Goal: Task Accomplishment & Management: Manage account settings

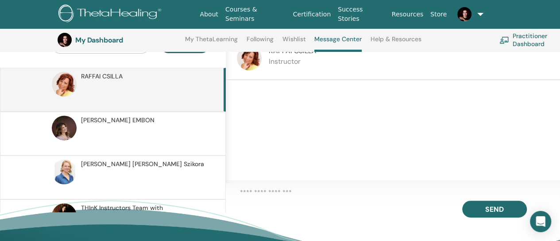
scroll to position [112, 0]
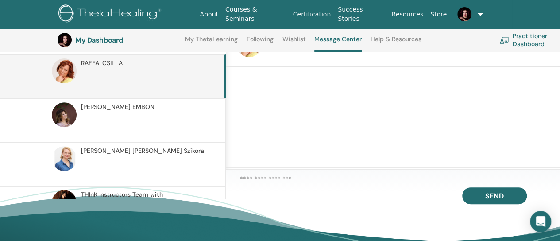
click at [261, 182] on textarea at bounding box center [400, 180] width 320 height 12
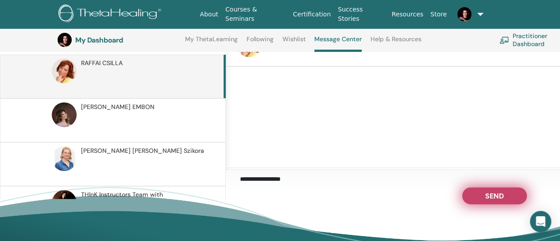
type textarea "**********"
click at [492, 197] on span "Send" at bounding box center [494, 194] width 19 height 6
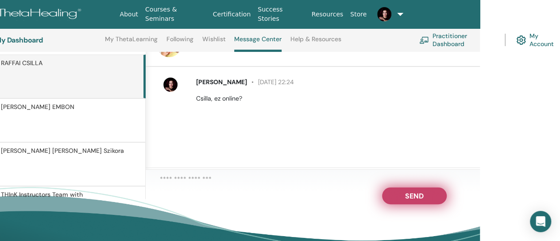
scroll to position [112, 81]
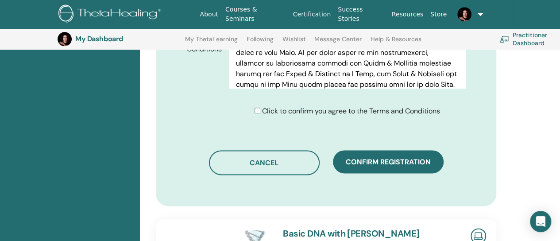
scroll to position [508, 0]
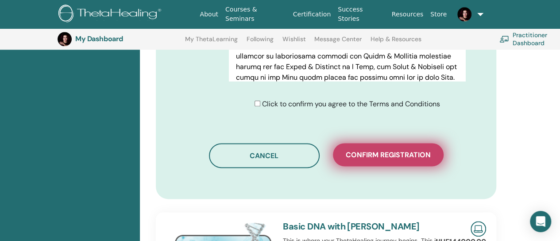
click at [378, 155] on span "Confirm registration" at bounding box center [388, 154] width 85 height 9
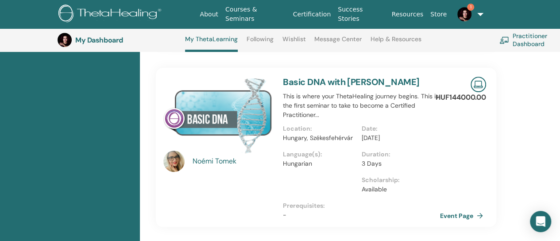
scroll to position [288, 0]
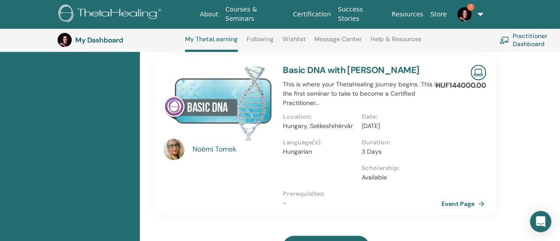
click at [450, 197] on link "Event Page" at bounding box center [464, 203] width 46 height 13
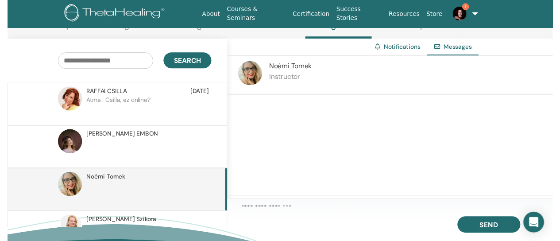
scroll to position [92, 0]
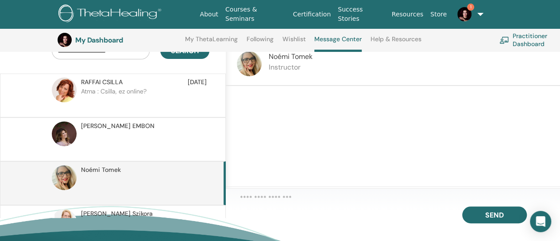
click at [288, 201] on textarea at bounding box center [400, 199] width 320 height 12
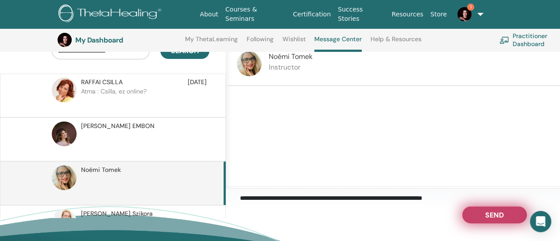
type textarea "**********"
click at [476, 223] on button "Send" at bounding box center [494, 214] width 65 height 17
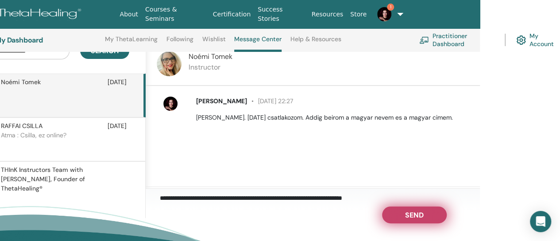
scroll to position [92, 81]
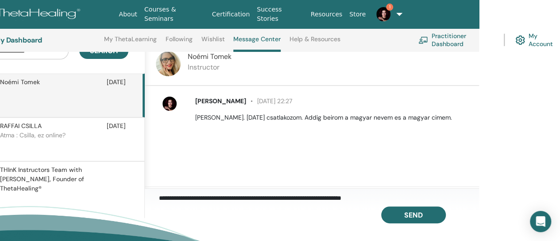
click at [383, 16] on img at bounding box center [383, 14] width 14 height 14
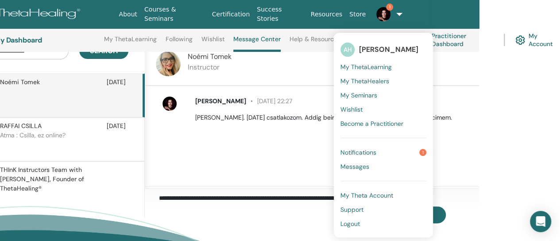
click at [358, 148] on span "Notifications" at bounding box center [358, 152] width 36 height 8
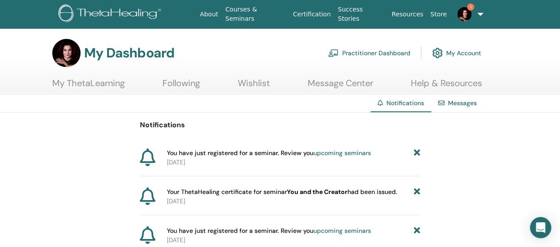
click at [103, 87] on link "My ThetaLearning" at bounding box center [88, 86] width 73 height 17
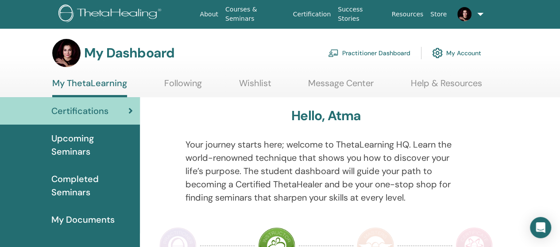
click at [458, 16] on img at bounding box center [464, 14] width 14 height 14
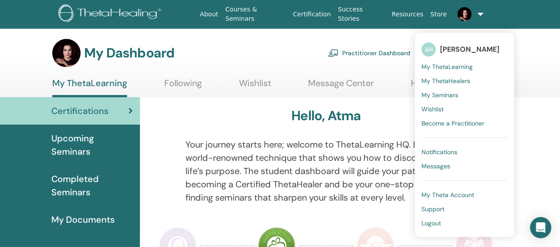
click at [90, 219] on span "My Documents" at bounding box center [82, 219] width 63 height 13
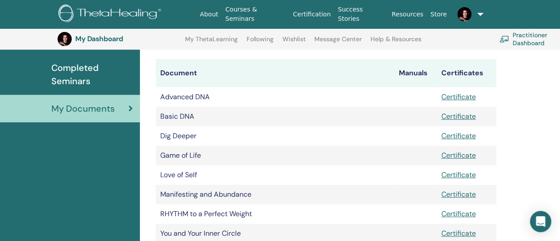
scroll to position [110, 0]
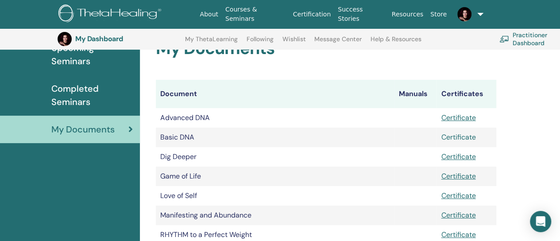
click at [447, 138] on link "Certificate" at bounding box center [458, 136] width 35 height 9
